Goal: Find specific page/section: Find specific page/section

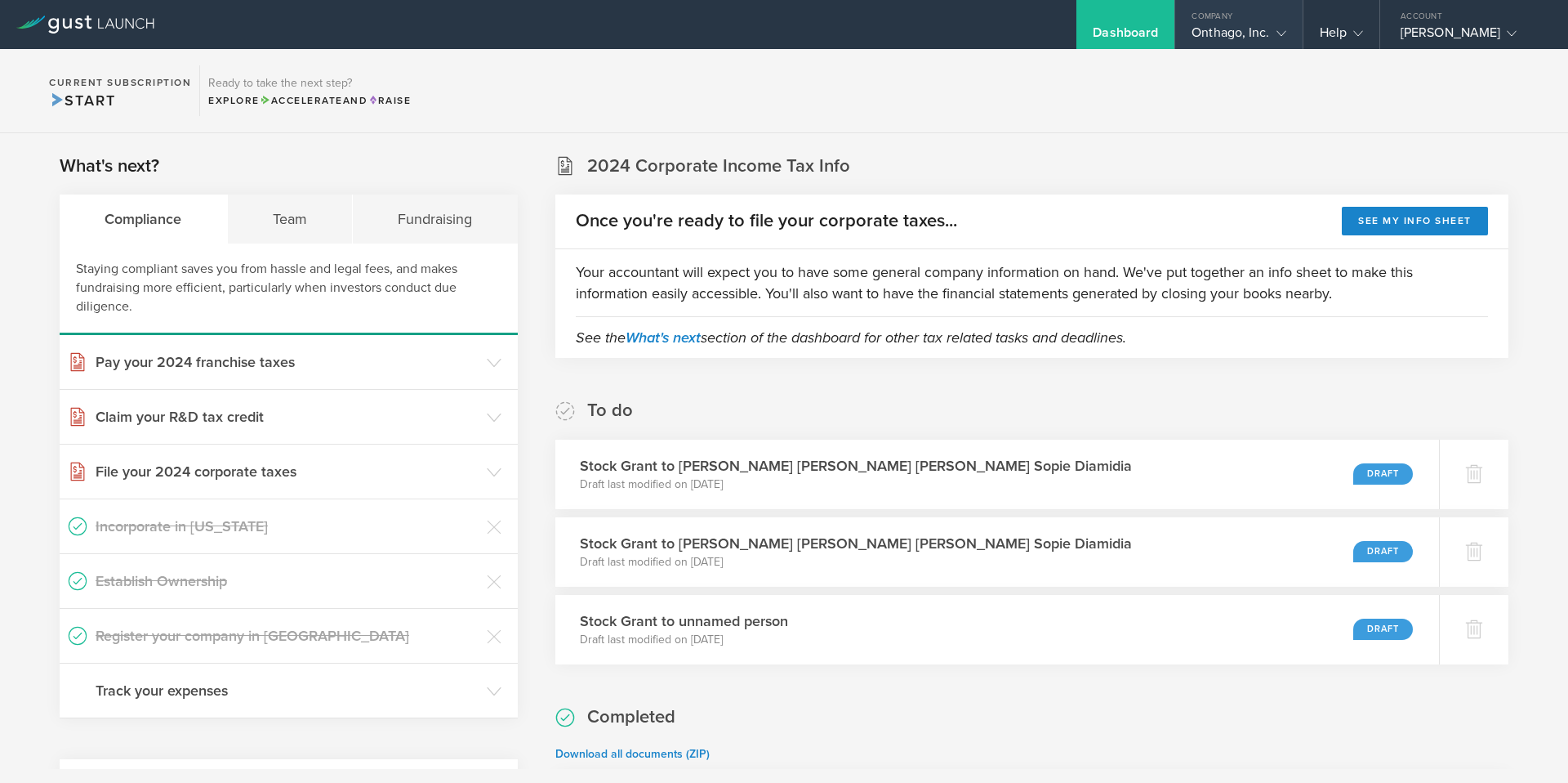
click at [1227, 26] on div "Onthago, Inc." at bounding box center [1238, 37] width 94 height 25
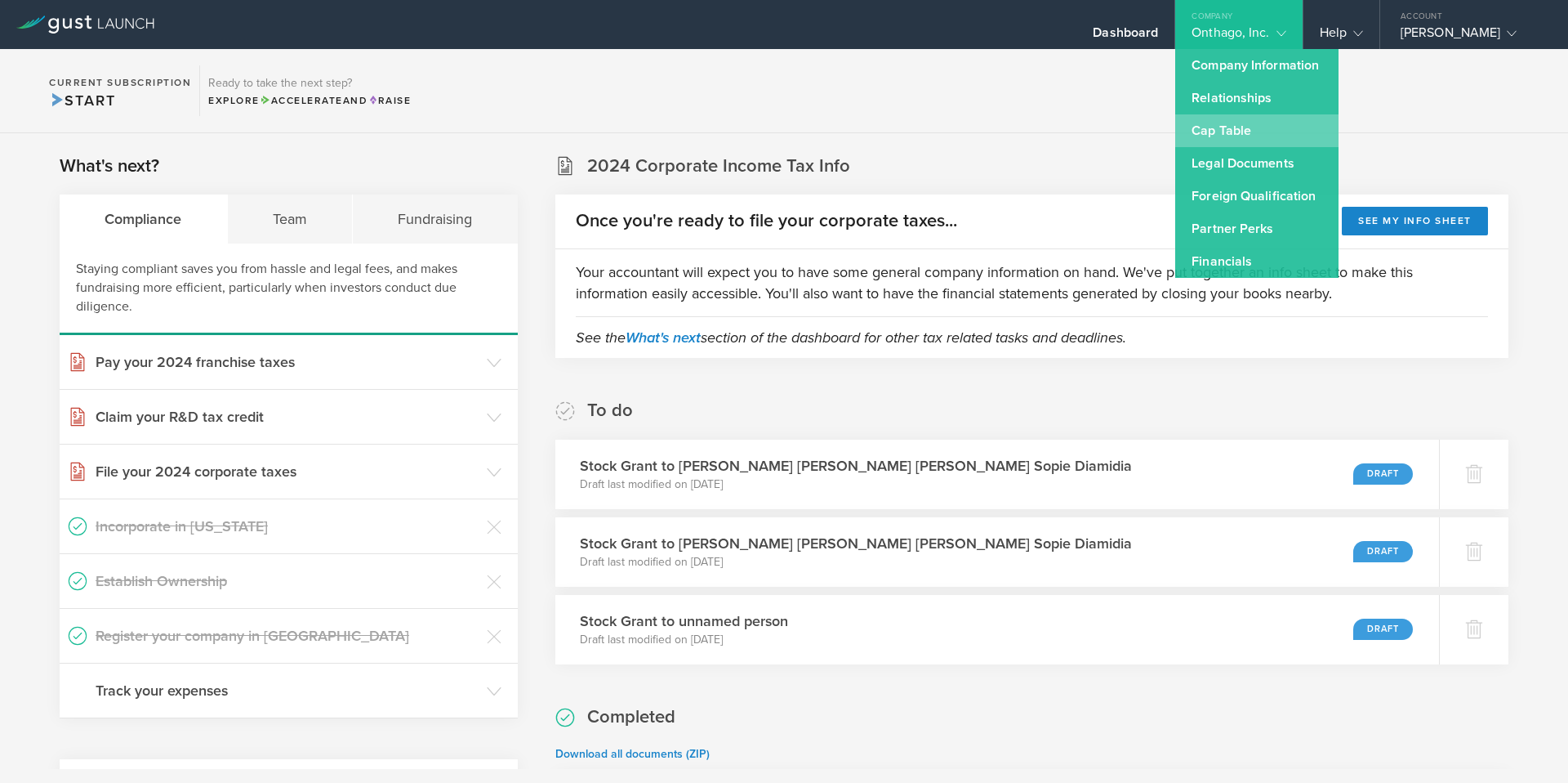
click at [1210, 131] on link "Cap Table" at bounding box center [1257, 131] width 163 height 32
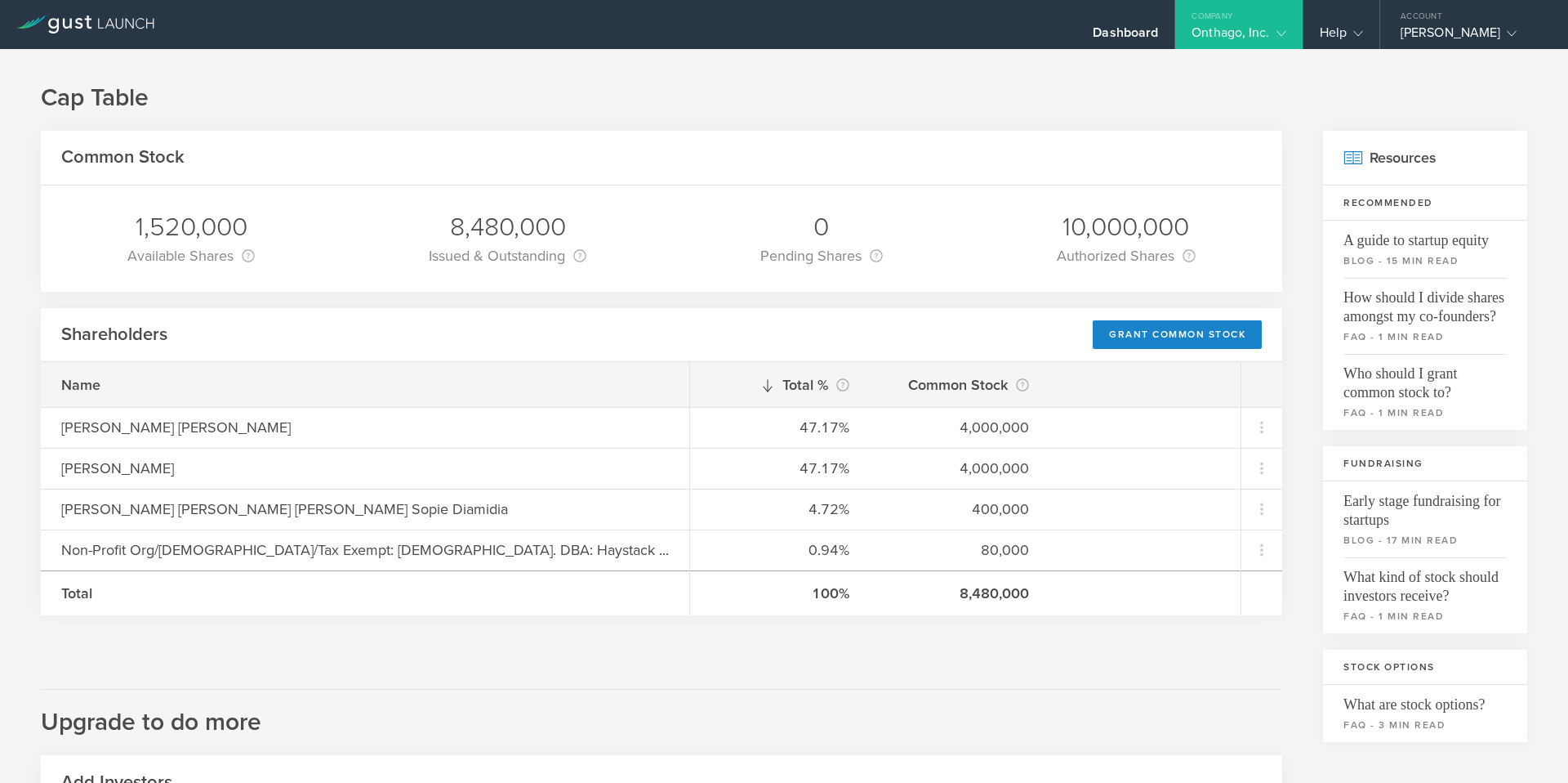
scroll to position [33, 0]
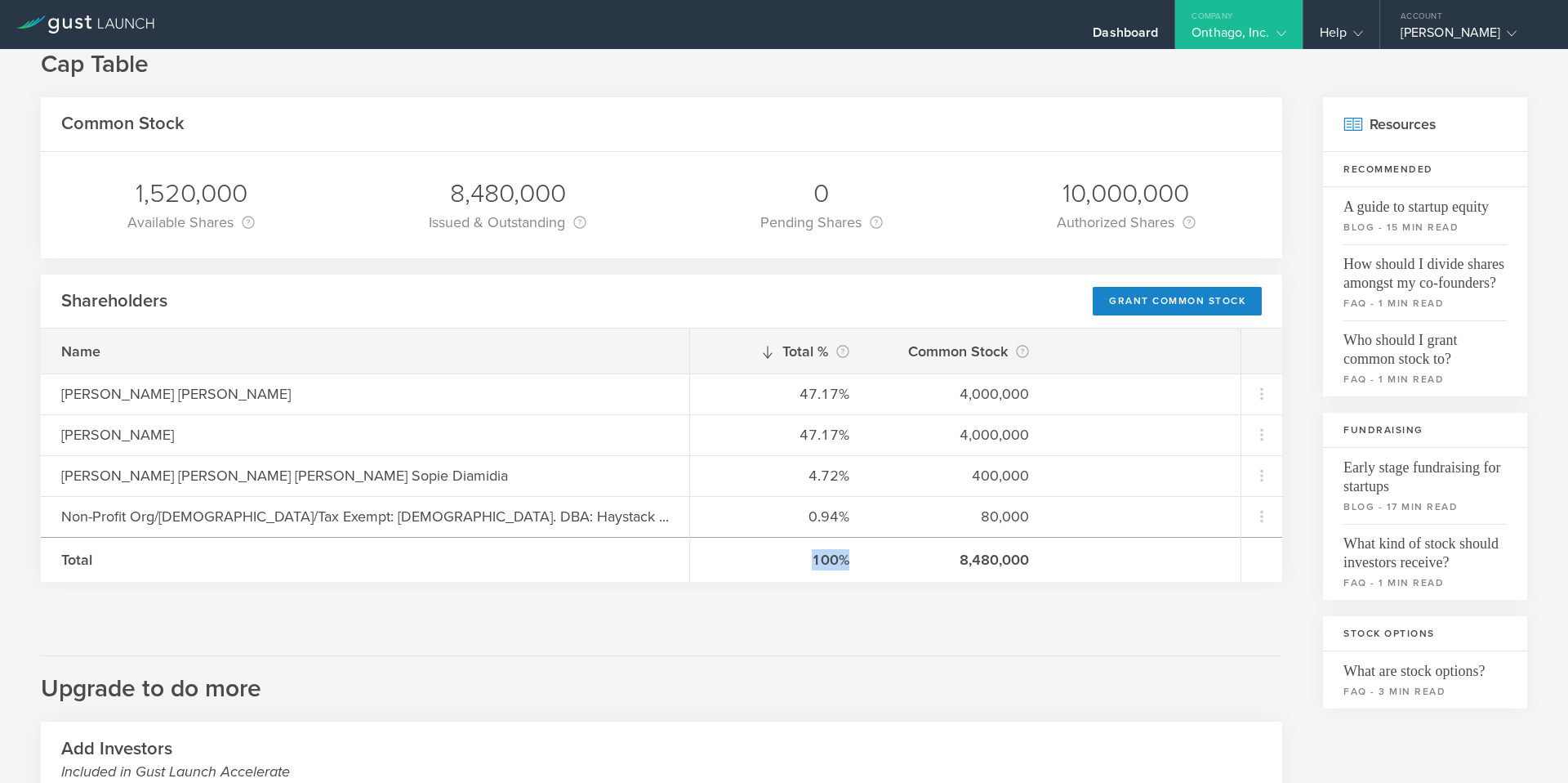
drag, startPoint x: 778, startPoint y: 556, endPoint x: 702, endPoint y: 557, distance: 76.0
click at [702, 557] on div "100% 8,480,000" at bounding box center [965, 559] width 551 height 45
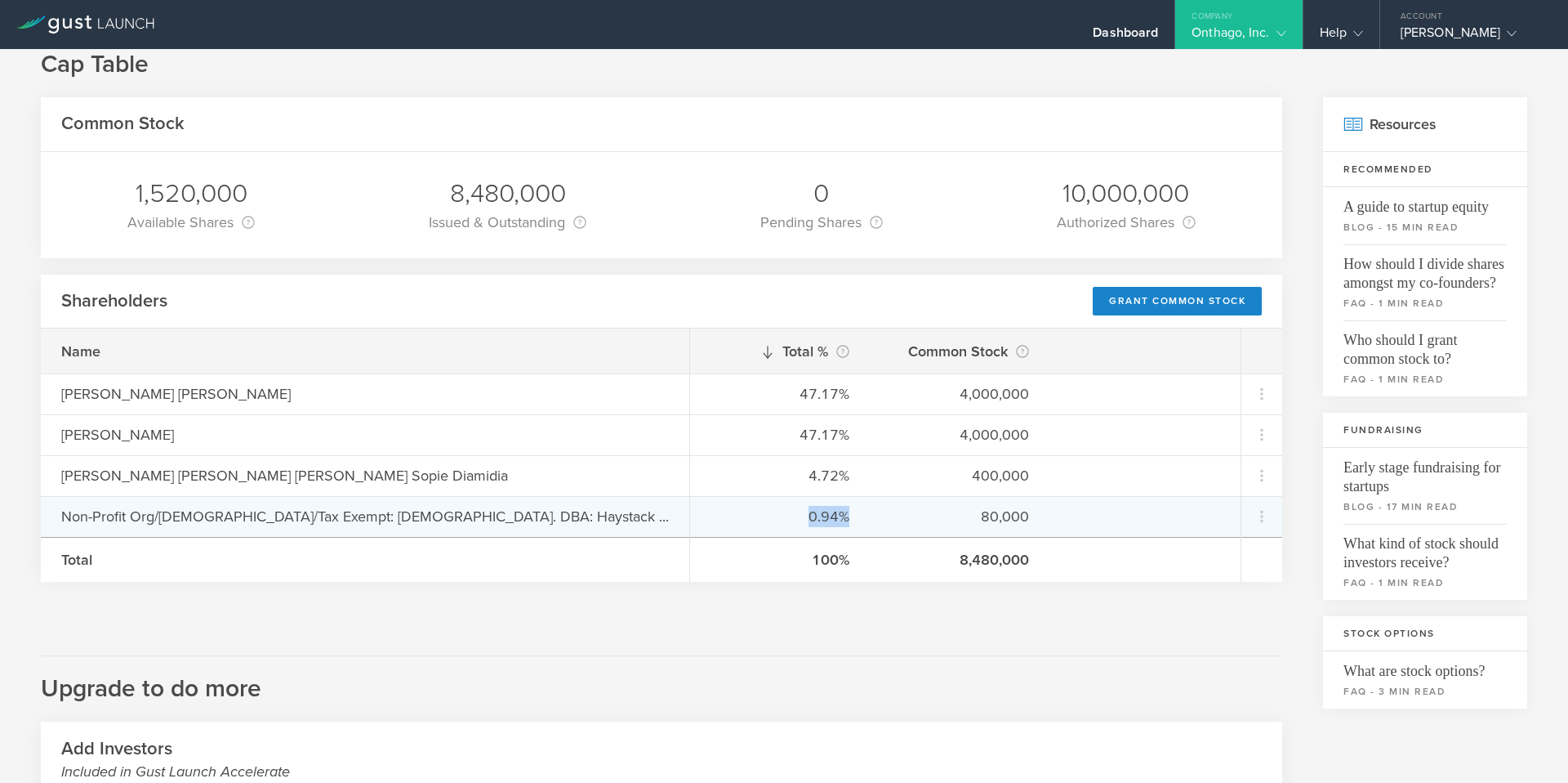
drag, startPoint x: 784, startPoint y: 520, endPoint x: 727, endPoint y: 518, distance: 57.0
click at [727, 518] on div "0.94% 80,000" at bounding box center [965, 516] width 551 height 41
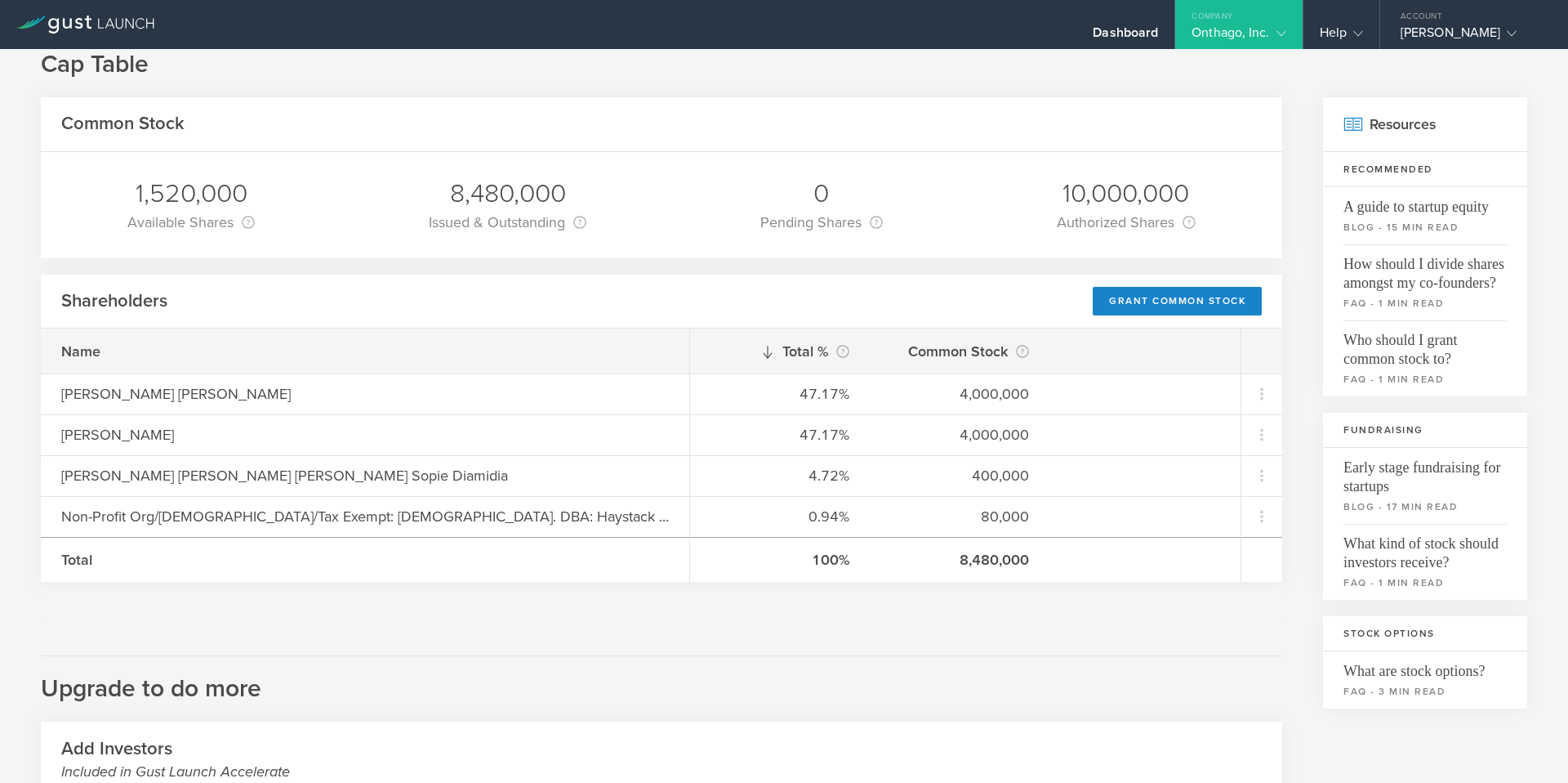
click at [1163, 637] on div "Common Stock 1,520,000 Available Shares This is the number of shares that the c…" at bounding box center [661, 625] width 1242 height 1056
